Goal: Task Accomplishment & Management: Manage account settings

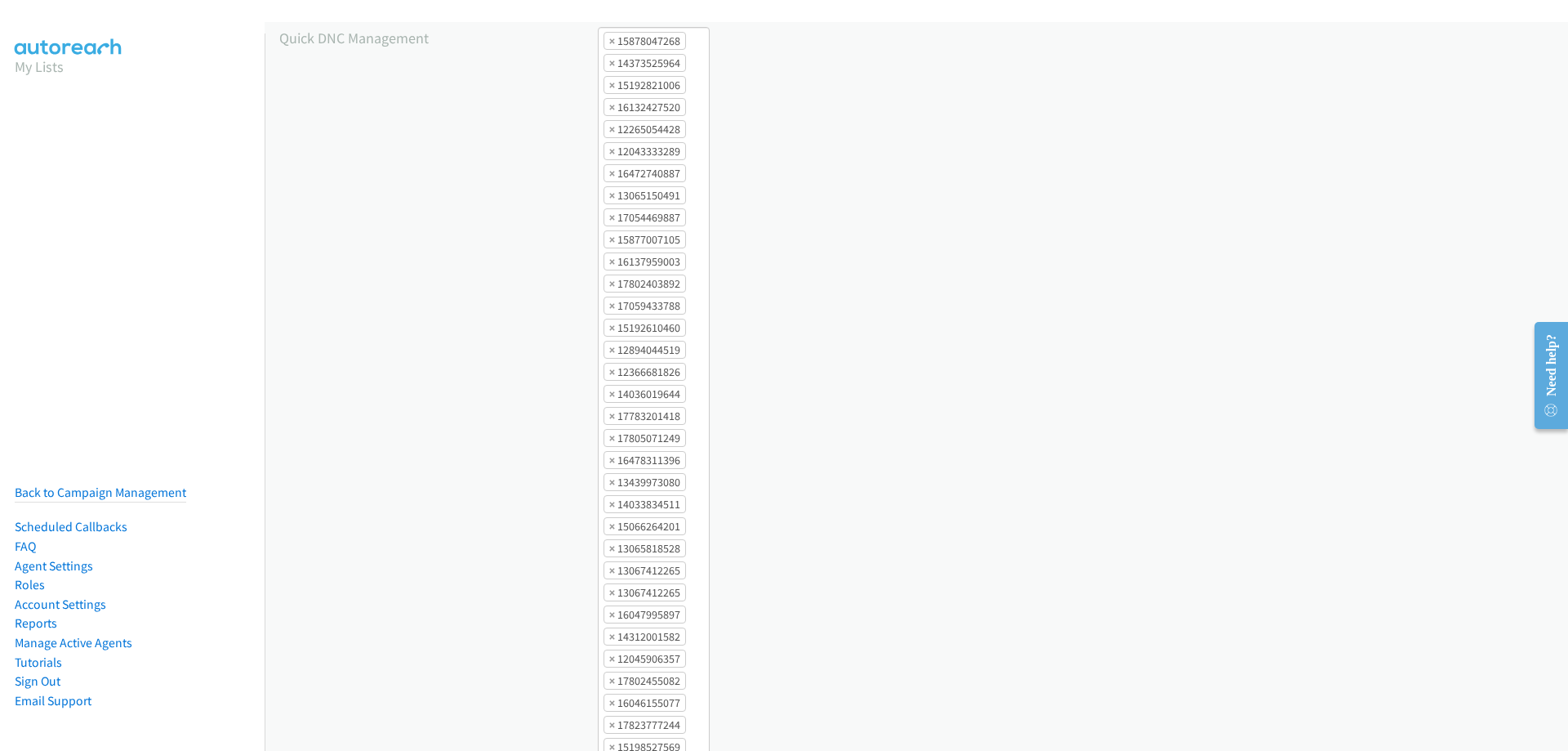
scroll to position [2207, 0]
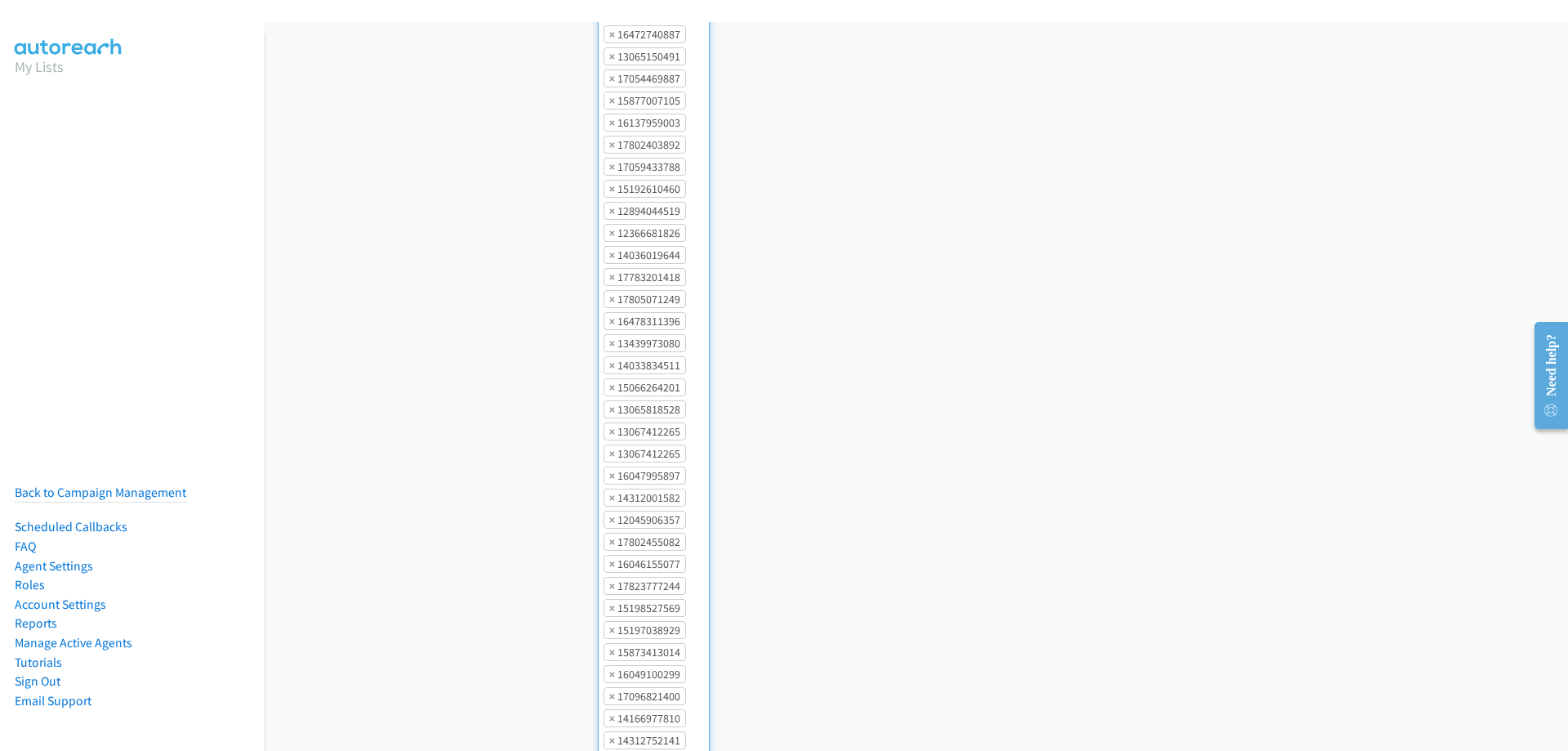
scroll to position [1145, 0]
click at [649, 506] on li "× 17802455082" at bounding box center [645, 515] width 82 height 18
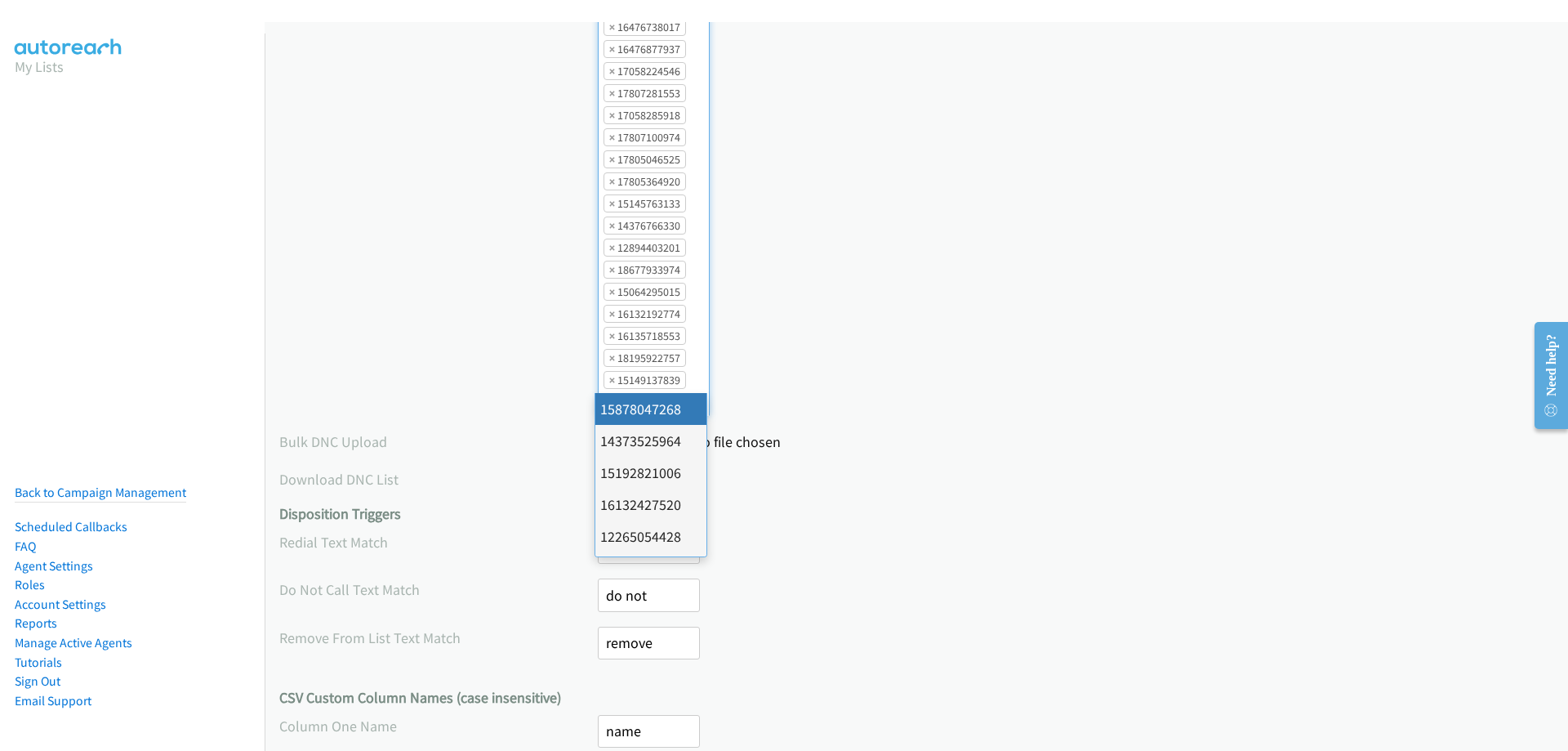
scroll to position [1862, 0]
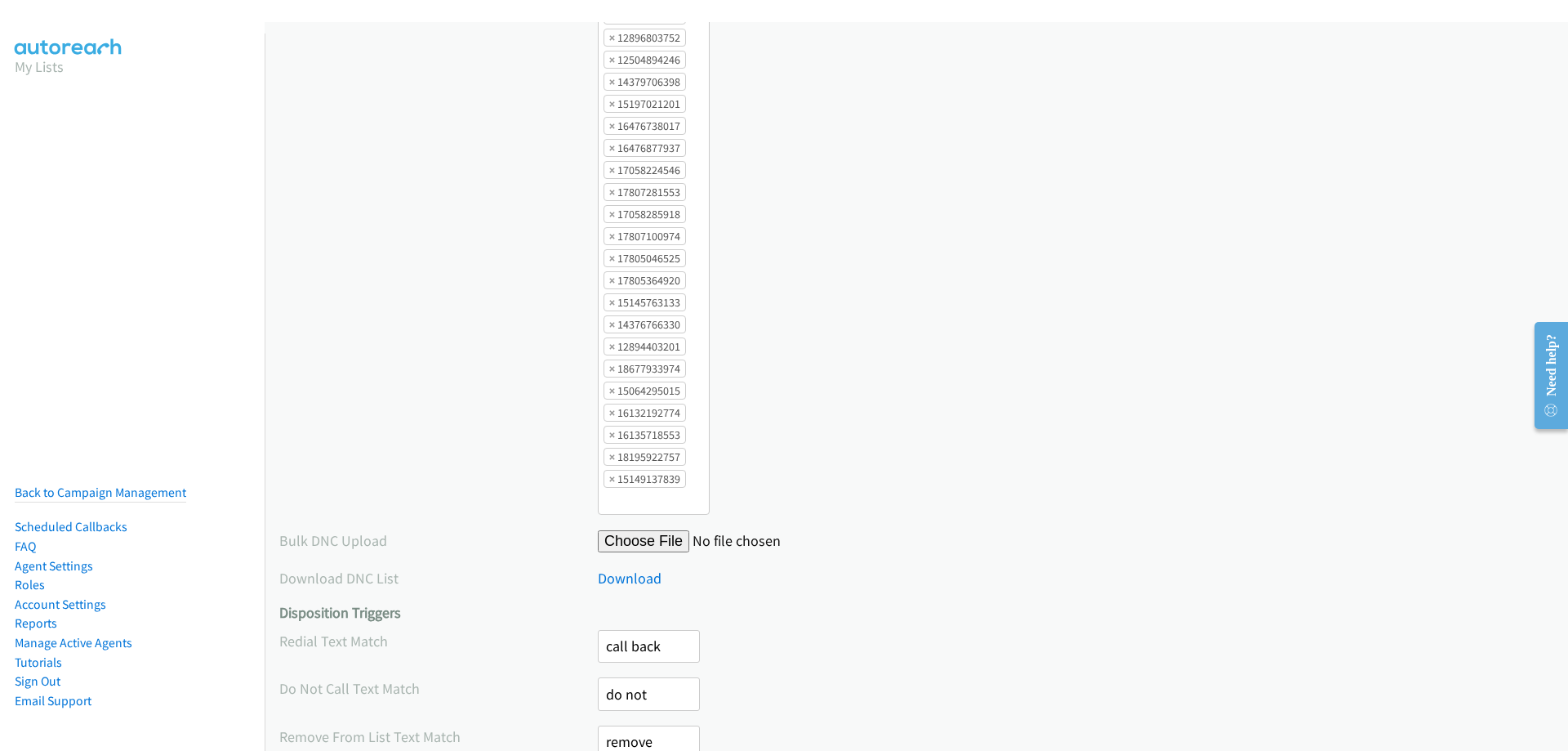
scroll to position [2410, 0]
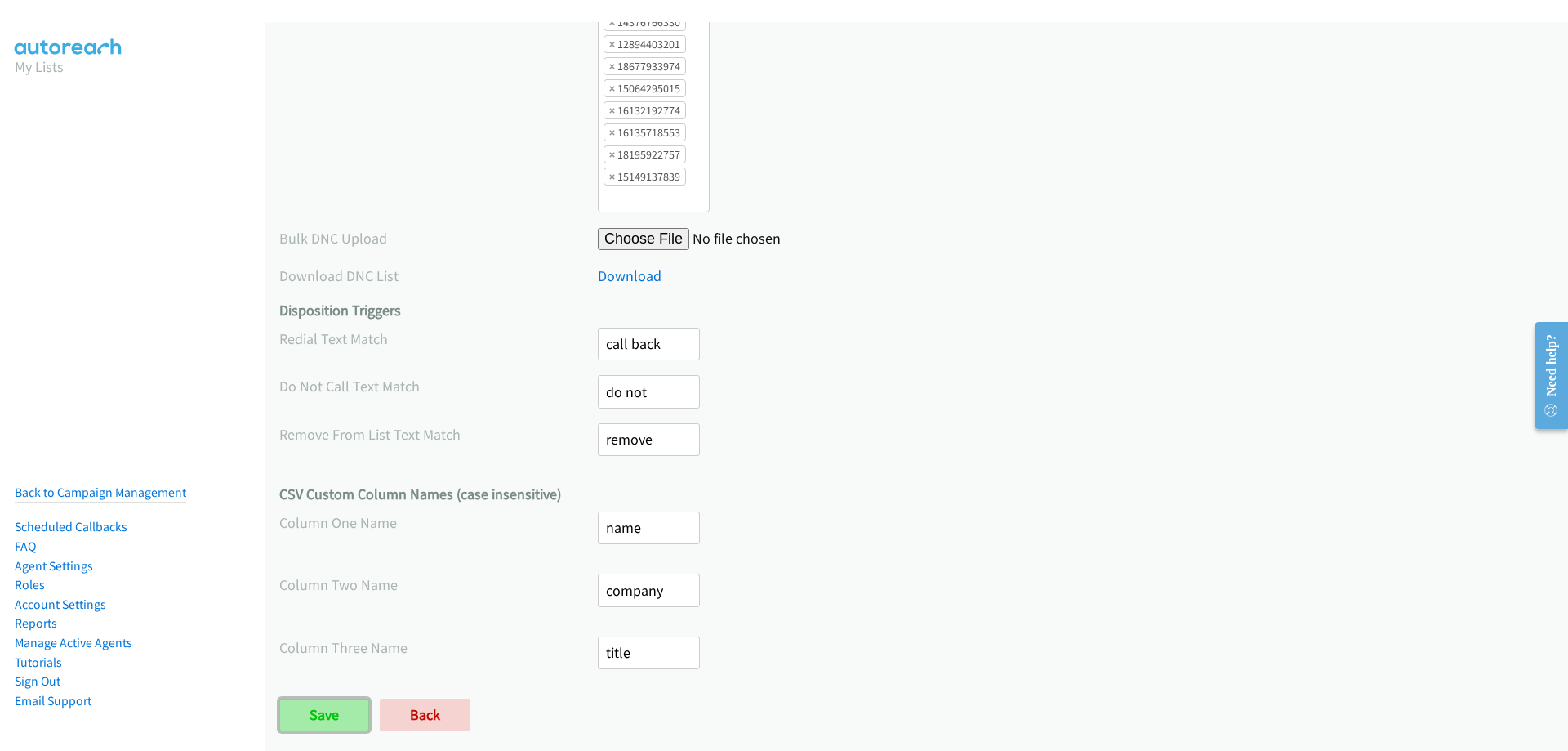
click at [327, 698] on input "Save" at bounding box center [324, 714] width 89 height 33
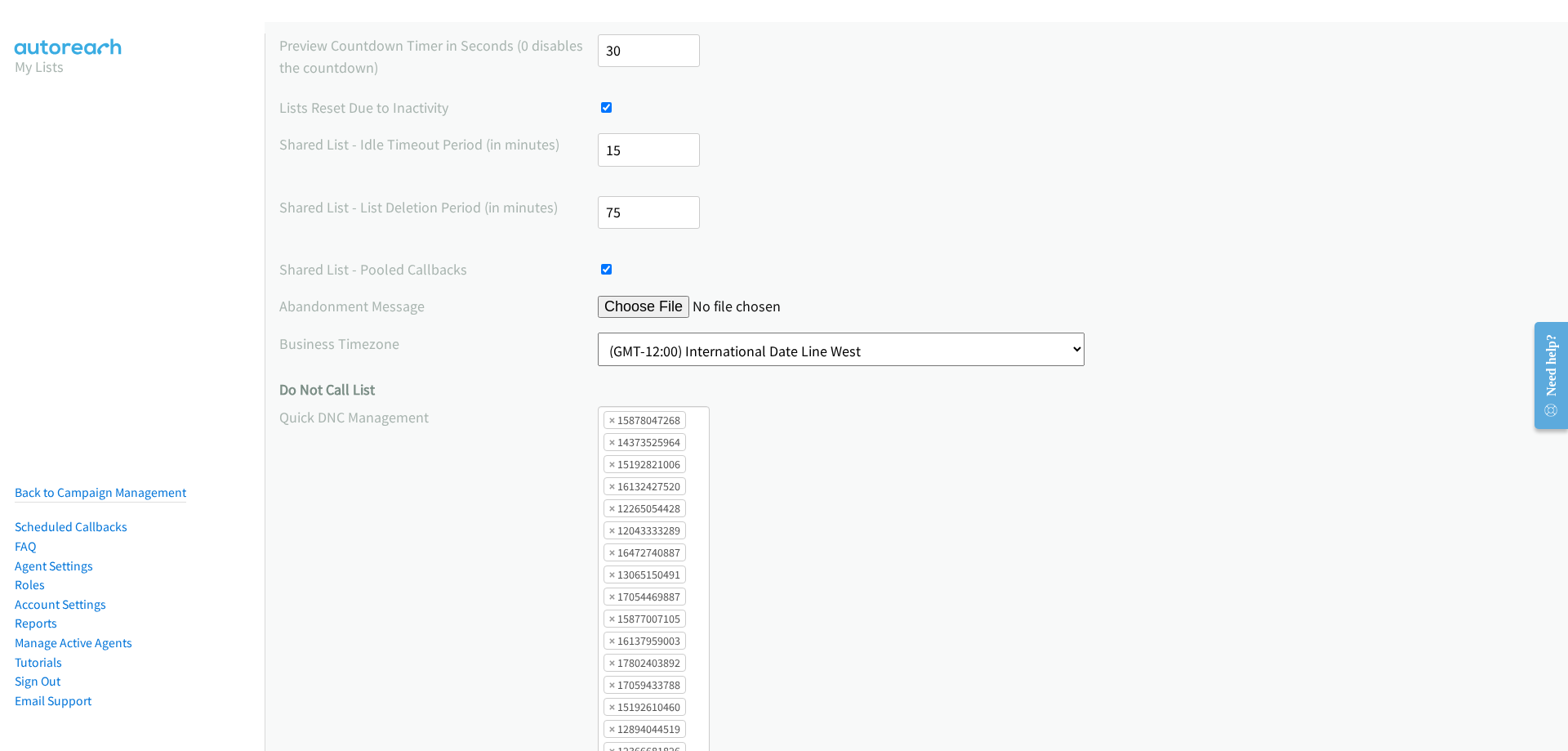
scroll to position [601, 0]
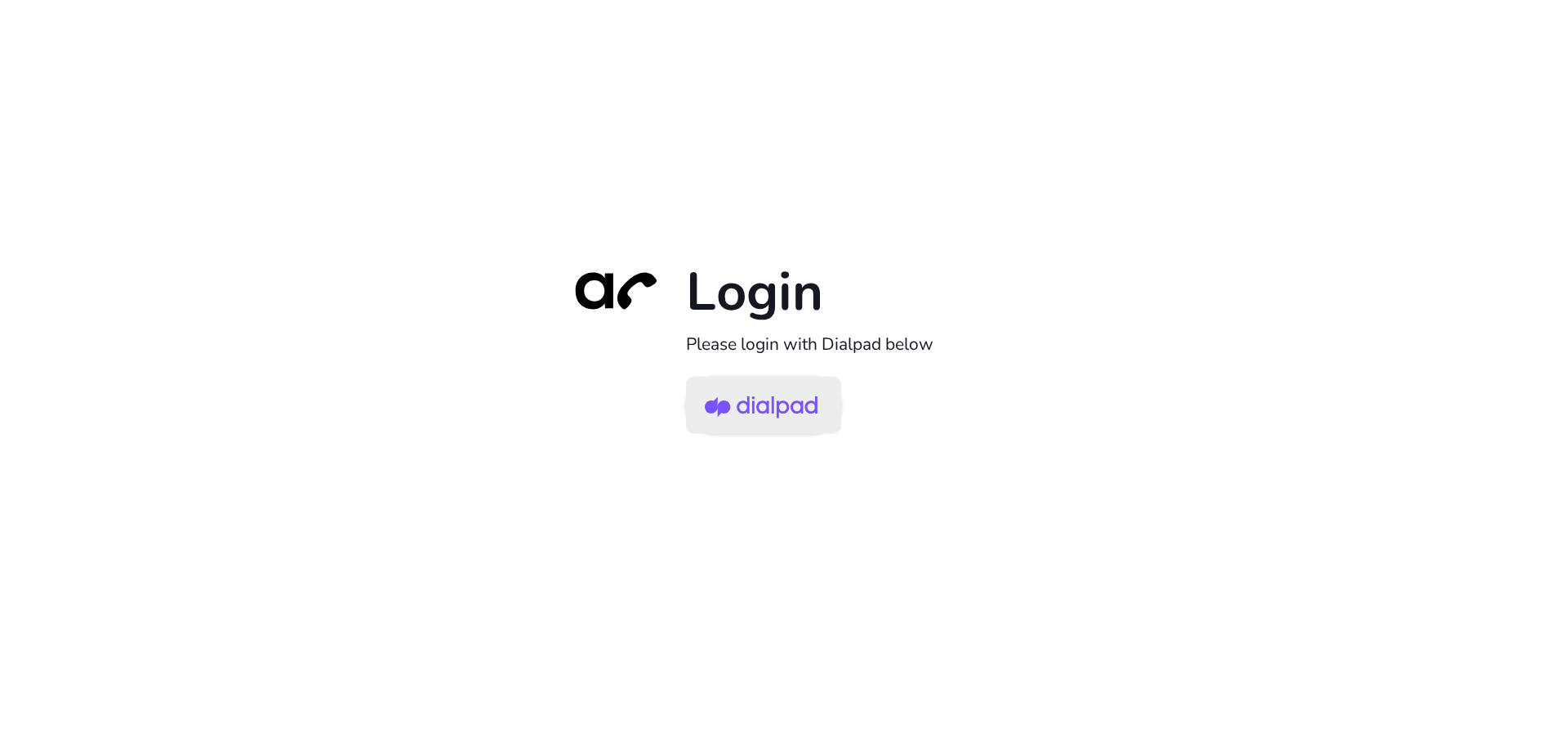
click at [768, 392] on img at bounding box center [761, 406] width 113 height 53
